Goal: Task Accomplishment & Management: Manage account settings

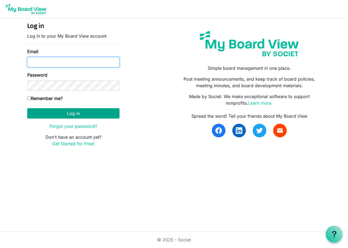
type input "judith.knelsen@silentpartnersoftware.com"
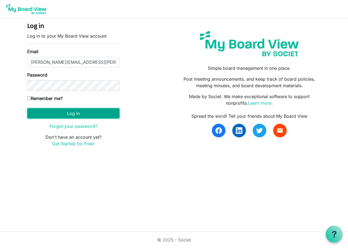
click at [73, 114] on button "Log in" at bounding box center [73, 113] width 92 height 10
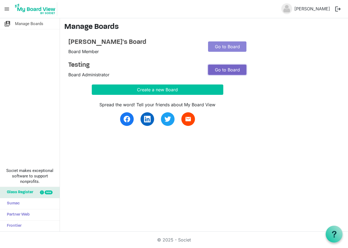
click at [232, 70] on link "Go to Board" at bounding box center [227, 70] width 38 height 10
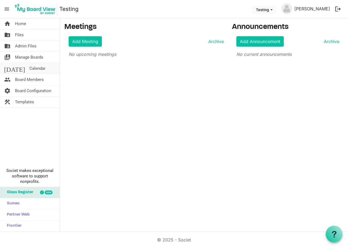
click at [29, 70] on span "Calendar" at bounding box center [37, 68] width 16 height 11
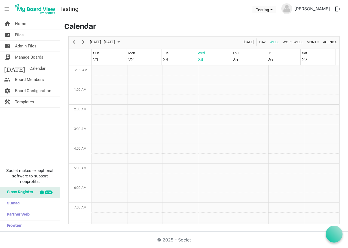
scroll to position [177, 0]
click at [27, 24] on link "home Home" at bounding box center [30, 23] width 60 height 11
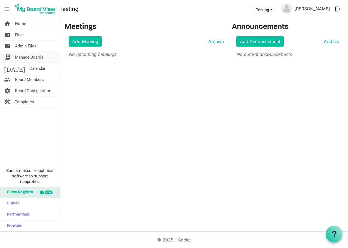
click at [34, 57] on span "Manage Boards" at bounding box center [29, 57] width 28 height 11
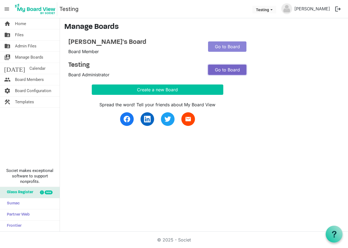
click at [229, 68] on link "Go to Board" at bounding box center [227, 70] width 38 height 10
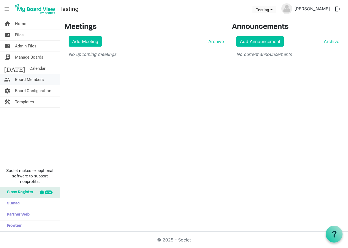
click at [29, 79] on span "Board Members" at bounding box center [29, 79] width 29 height 11
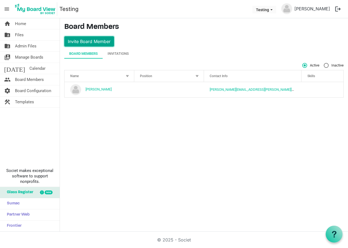
click at [96, 41] on button "Invite Board Member" at bounding box center [89, 41] width 50 height 10
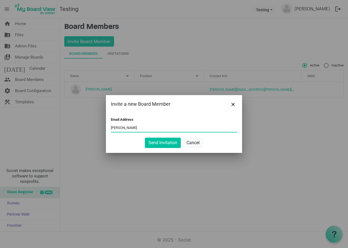
type input "[PERSON_NAME][EMAIL_ADDRESS][PERSON_NAME][DOMAIN_NAME]"
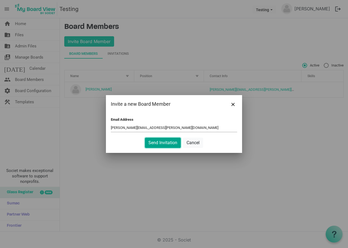
click at [167, 141] on button "Send Invitation" at bounding box center [163, 143] width 36 height 10
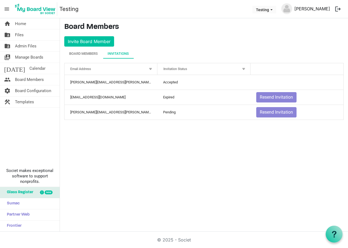
click at [319, 7] on link "Judith Knelsen" at bounding box center [312, 8] width 40 height 11
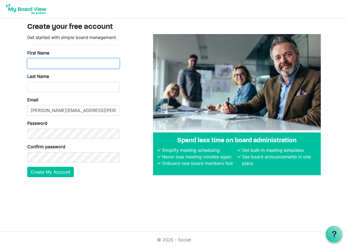
click at [53, 62] on input "First Name" at bounding box center [73, 63] width 92 height 10
type input "[PERSON_NAME]"
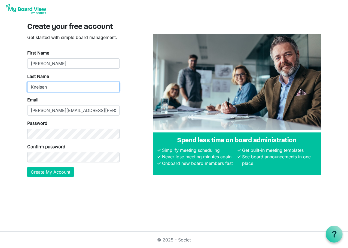
type input "Knelsen"
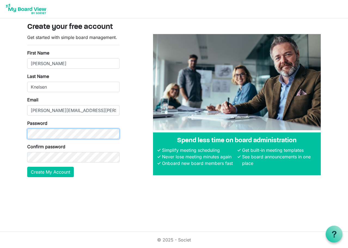
click at [19, 129] on div "Create your free account Get started with simple board management. First Name J…" at bounding box center [174, 102] width 311 height 168
click at [14, 133] on body "Create your free account Get started with simple board management. First Name J…" at bounding box center [174, 93] width 348 height 186
click at [203, 196] on html "Create your free account Get started with simple board management. First Name J…" at bounding box center [174, 124] width 348 height 248
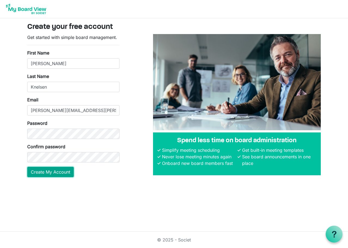
click at [53, 173] on button "Create My Account" at bounding box center [50, 172] width 47 height 10
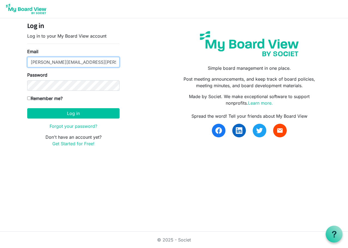
click at [62, 62] on input "[PERSON_NAME][EMAIL_ADDRESS][PERSON_NAME][DOMAIN_NAME]" at bounding box center [73, 62] width 92 height 10
type input "judith.knelsen@societ.com"
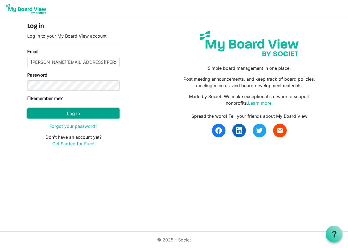
click at [81, 112] on button "Log in" at bounding box center [73, 113] width 92 height 10
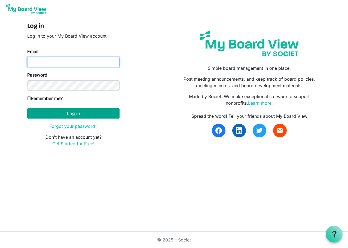
type input "[PERSON_NAME][EMAIL_ADDRESS][PERSON_NAME][DOMAIN_NAME]"
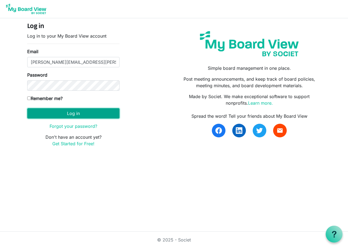
click at [66, 112] on button "Log in" at bounding box center [73, 113] width 92 height 10
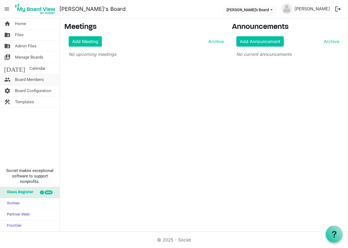
click at [35, 78] on span "Board Members" at bounding box center [29, 79] width 29 height 11
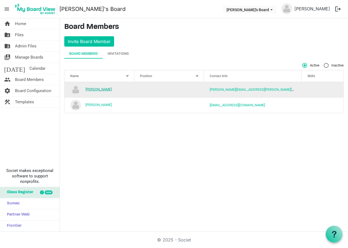
click at [99, 89] on link "[PERSON_NAME]" at bounding box center [99, 89] width 26 height 4
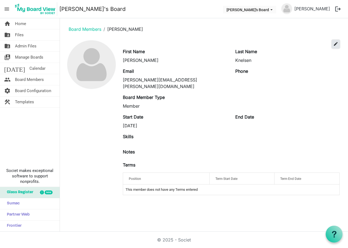
click at [335, 44] on span "edit" at bounding box center [335, 43] width 5 height 5
